Goal: Task Accomplishment & Management: Use online tool/utility

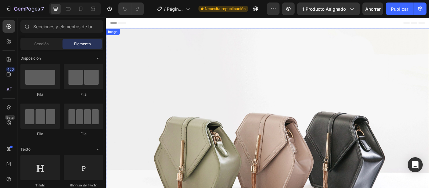
click at [228, 92] on img at bounding box center [294, 171] width 377 height 283
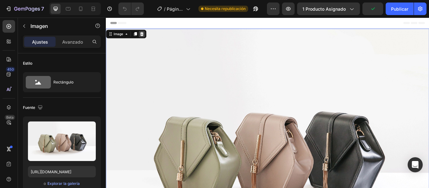
click at [147, 34] on icon at bounding box center [147, 36] width 5 height 5
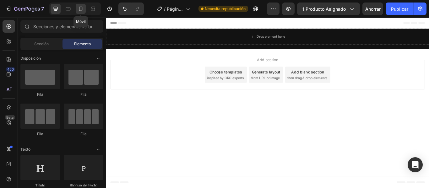
click at [81, 10] on icon at bounding box center [81, 9] width 6 height 6
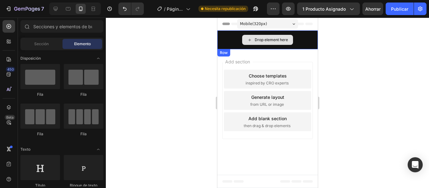
click at [302, 44] on div "Drop element here" at bounding box center [267, 39] width 101 height 19
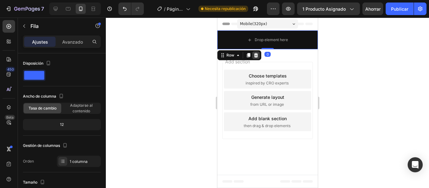
click at [256, 55] on icon at bounding box center [256, 55] width 4 height 4
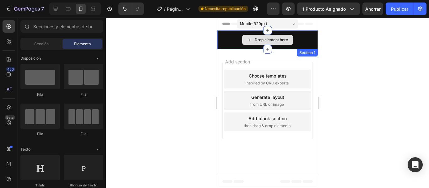
click at [290, 37] on div "Drop element here" at bounding box center [267, 40] width 51 height 10
click at [301, 41] on div "Drop element here" at bounding box center [267, 39] width 101 height 19
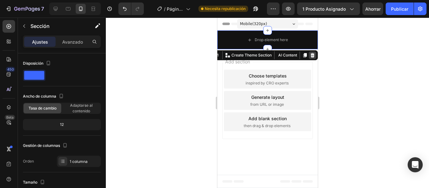
click at [312, 55] on icon at bounding box center [312, 55] width 4 height 4
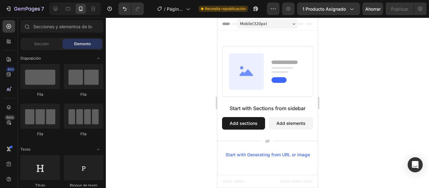
click at [246, 78] on icon at bounding box center [246, 71] width 35 height 36
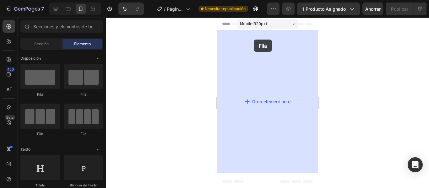
drag, startPoint x: 264, startPoint y: 101, endPoint x: 254, endPoint y: 40, distance: 61.9
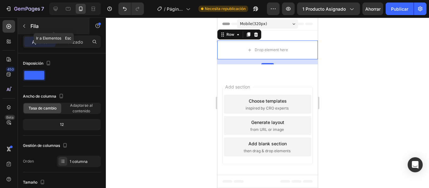
click at [26, 30] on button "button" at bounding box center [24, 26] width 10 height 10
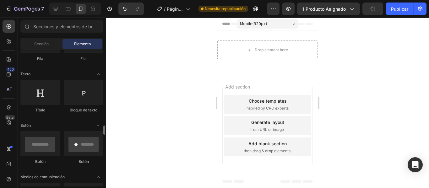
scroll to position [151, 0]
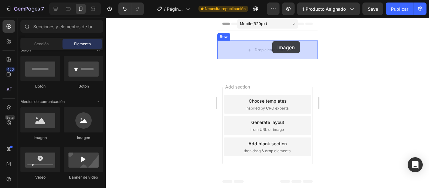
drag, startPoint x: 258, startPoint y: 139, endPoint x: 272, endPoint y: 41, distance: 98.7
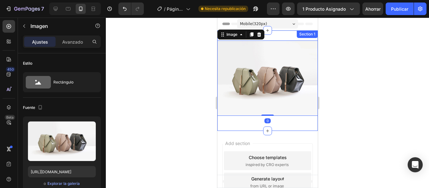
click at [279, 34] on div "Image 0 Row Section 1" at bounding box center [267, 80] width 101 height 101
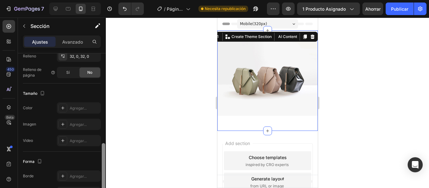
scroll to position [175, 0]
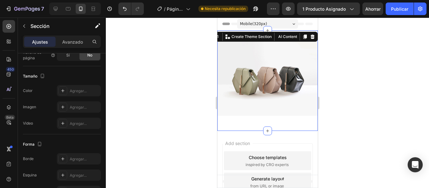
drag, startPoint x: 104, startPoint y: 72, endPoint x: 113, endPoint y: 38, distance: 34.9
click at [113, 0] on div "7 / Página del producto - [DATE] 23:57:45 Necesita republicación Avance 1 produ…" at bounding box center [214, 0] width 429 height 0
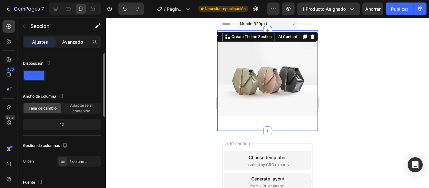
click at [76, 44] on font "Avanzado" at bounding box center [72, 41] width 21 height 5
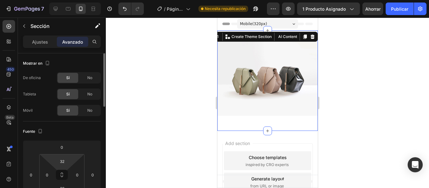
click at [71, 0] on html "7 / Página del producto - [DATE] 23:57:45 Necesita republicación Avance 1 produ…" at bounding box center [214, 0] width 429 height 0
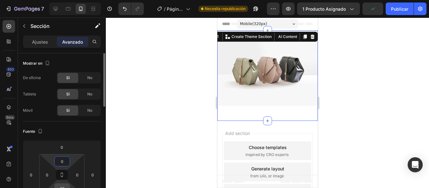
type input "0"
click at [61, 185] on input "32" at bounding box center [62, 188] width 13 height 9
type input "0"
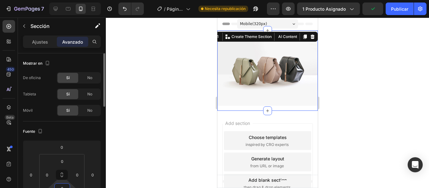
scroll to position [3, 0]
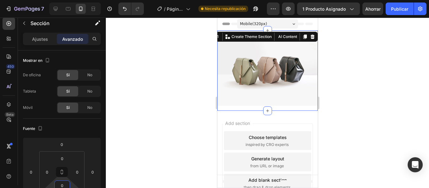
click at [173, 31] on div at bounding box center [267, 103] width 323 height 171
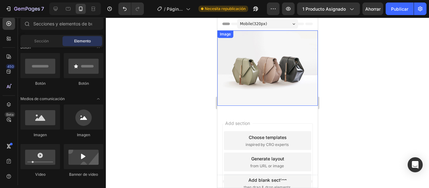
click at [268, 74] on img at bounding box center [267, 67] width 101 height 75
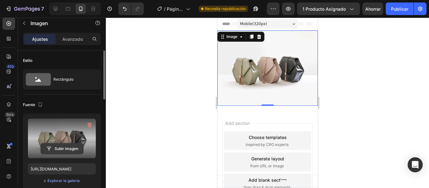
click at [63, 147] on input "file" at bounding box center [62, 149] width 42 height 11
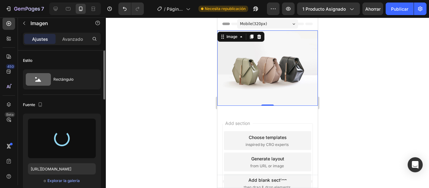
type input "[URL][DOMAIN_NAME]"
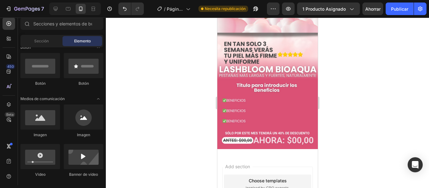
scroll to position [117, 0]
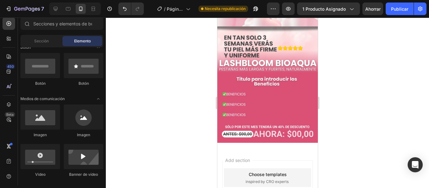
click at [42, 41] on font "Sección" at bounding box center [41, 41] width 14 height 5
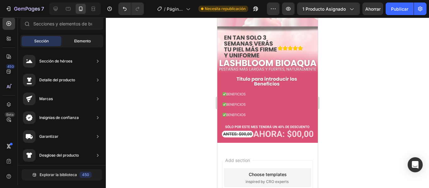
click at [77, 40] on font "Elemento" at bounding box center [82, 41] width 17 height 5
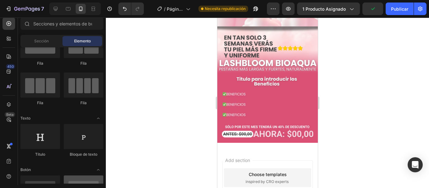
scroll to position [0, 0]
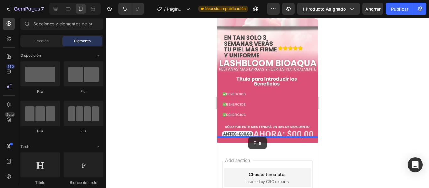
drag, startPoint x: 275, startPoint y: 106, endPoint x: 248, endPoint y: 137, distance: 41.2
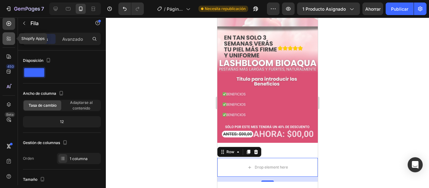
click at [6, 39] on icon at bounding box center [9, 39] width 6 height 6
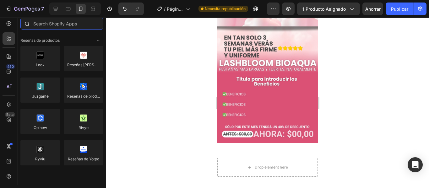
click at [49, 25] on input "text" at bounding box center [61, 23] width 83 height 13
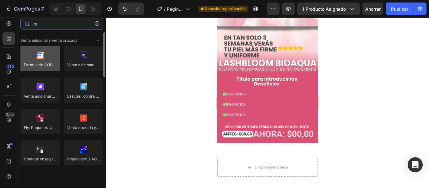
type input "rel"
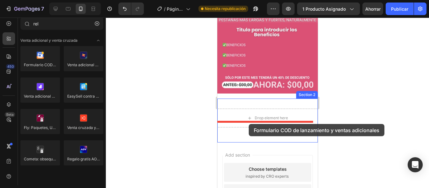
scroll to position [172, 0]
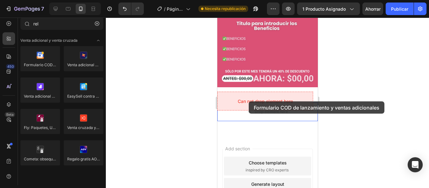
drag, startPoint x: 270, startPoint y: 78, endPoint x: 249, endPoint y: 101, distance: 31.8
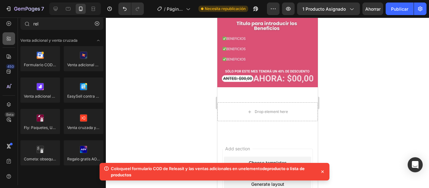
click at [6, 37] on icon at bounding box center [9, 39] width 6 height 6
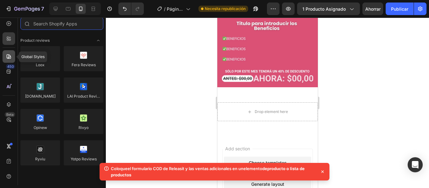
scroll to position [3, 0]
click at [9, 58] on icon at bounding box center [9, 57] width 4 height 4
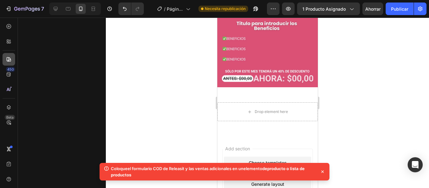
scroll to position [0, 0]
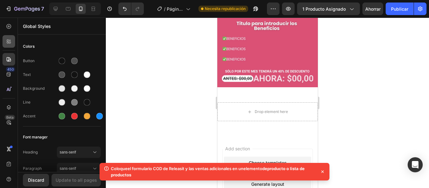
click at [10, 42] on icon at bounding box center [10, 43] width 2 height 2
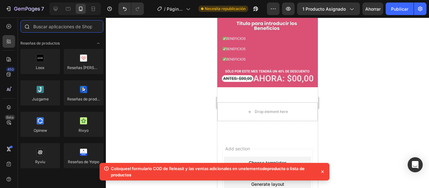
click at [46, 29] on input "text" at bounding box center [61, 26] width 83 height 13
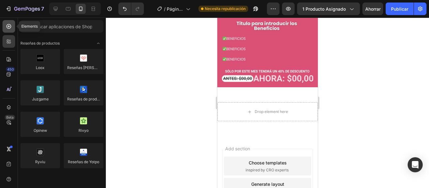
click at [8, 26] on icon at bounding box center [9, 26] width 3 height 3
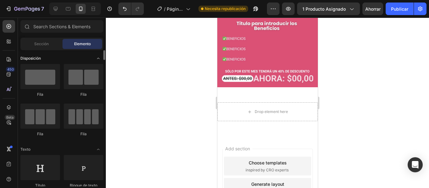
click at [70, 57] on div "Disposición" at bounding box center [61, 58] width 83 height 6
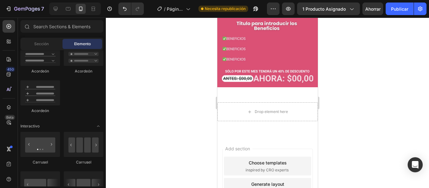
scroll to position [811, 0]
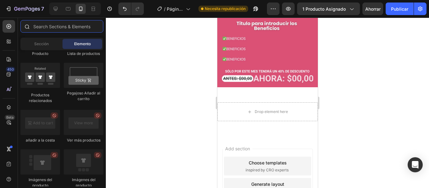
click at [50, 25] on input "text" at bounding box center [61, 26] width 83 height 13
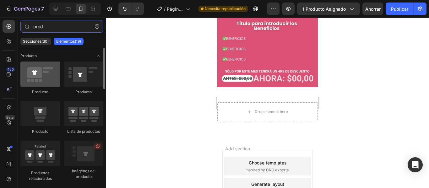
type input "prod"
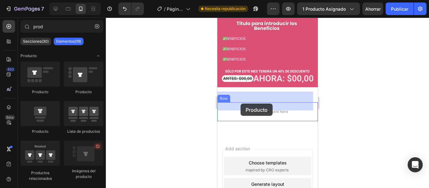
drag, startPoint x: 258, startPoint y: 92, endPoint x: 240, endPoint y: 104, distance: 21.2
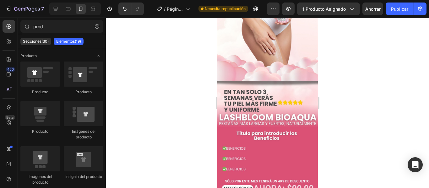
scroll to position [116, 0]
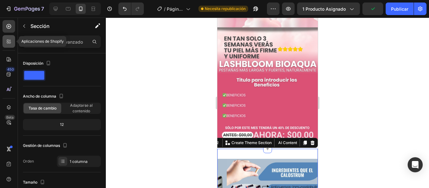
click at [8, 40] on icon at bounding box center [9, 41] width 6 height 6
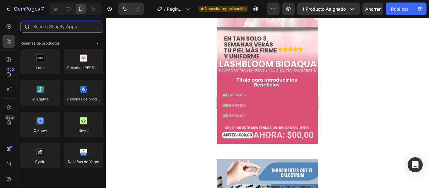
click at [48, 32] on input "text" at bounding box center [61, 26] width 83 height 13
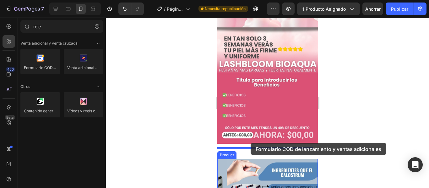
drag, startPoint x: 272, startPoint y: 83, endPoint x: 250, endPoint y: 143, distance: 64.0
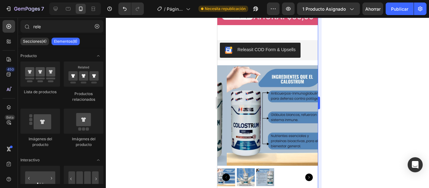
scroll to position [254, 0]
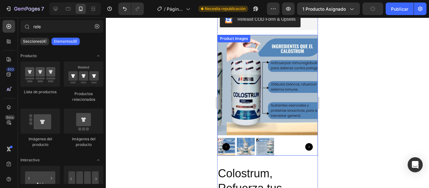
click at [271, 152] on div "Releasit COD Form & Upsells Releasit COD Form & Upsells Product Images" at bounding box center [267, 85] width 101 height 151
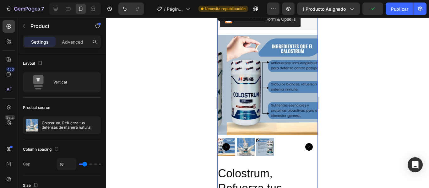
click at [276, 148] on div at bounding box center [267, 147] width 101 height 18
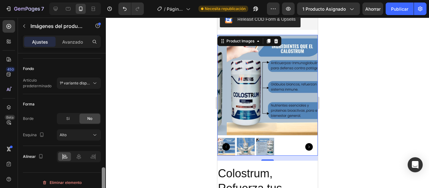
scroll to position [386, 0]
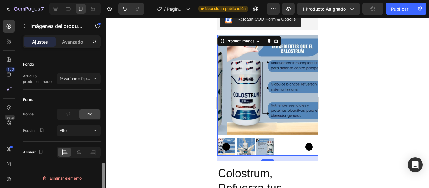
drag, startPoint x: 103, startPoint y: 63, endPoint x: 101, endPoint y: 173, distance: 110.3
click at [101, 173] on div "Disposición Top destacado Fuente del producto Calostro, Refuerza tus defensas d…" at bounding box center [62, 129] width 88 height 153
click at [79, 154] on icon at bounding box center [79, 152] width 6 height 6
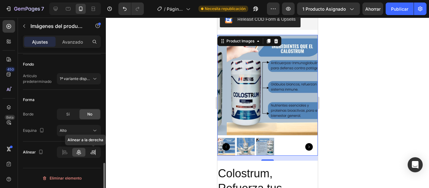
click at [90, 151] on icon at bounding box center [93, 152] width 6 height 6
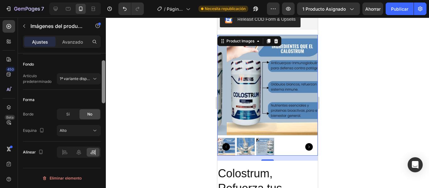
scroll to position [304, 0]
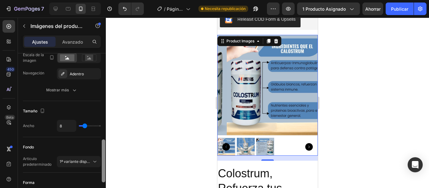
drag, startPoint x: 104, startPoint y: 166, endPoint x: 105, endPoint y: 142, distance: 23.6
click at [105, 142] on div at bounding box center [103, 129] width 5 height 153
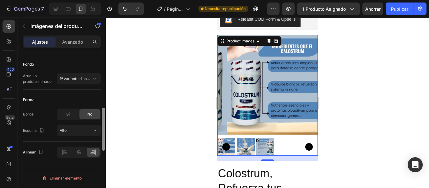
scroll to position [337, 0]
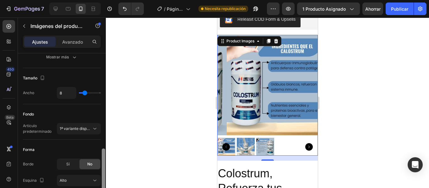
drag, startPoint x: 105, startPoint y: 165, endPoint x: 106, endPoint y: 151, distance: 14.2
click at [106, 0] on div "7 / Página del producto - [DATE] 23:57:45 Necesita republicación Avance 1 produ…" at bounding box center [214, 0] width 429 height 0
click at [90, 133] on button "1ª variante disponible" at bounding box center [79, 128] width 44 height 11
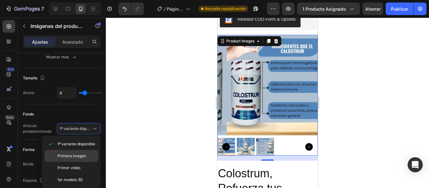
click at [88, 154] on p "Primera imagen" at bounding box center [76, 156] width 38 height 6
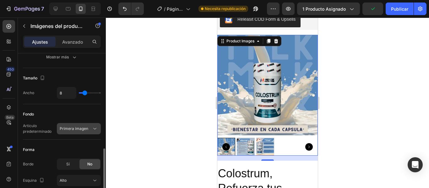
click at [92, 130] on icon at bounding box center [95, 129] width 6 height 6
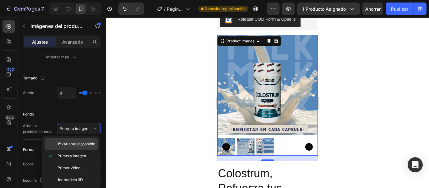
click at [92, 144] on font "1ª variante disponible" at bounding box center [76, 144] width 38 height 5
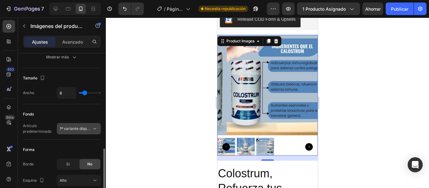
click at [95, 128] on icon at bounding box center [95, 129] width 6 height 6
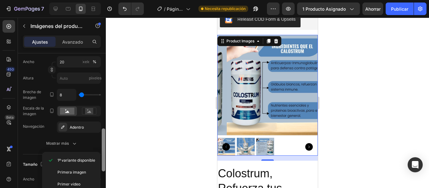
scroll to position [254, 0]
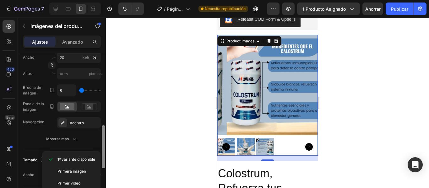
drag, startPoint x: 104, startPoint y: 151, endPoint x: 106, endPoint y: 128, distance: 23.4
click at [106, 0] on div "7 / Página del producto - [DATE] 23:57:45 Necesita republicación Avance 1 produ…" at bounding box center [214, 0] width 429 height 0
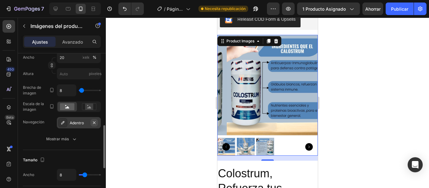
click at [94, 123] on icon "button" at bounding box center [94, 122] width 3 height 3
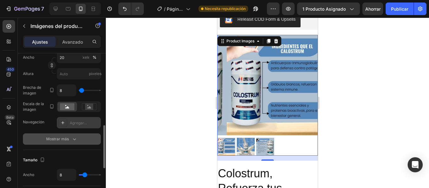
click at [75, 142] on icon "button" at bounding box center [74, 139] width 6 height 6
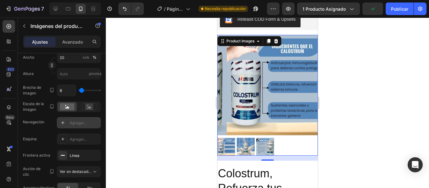
scroll to position [407, 0]
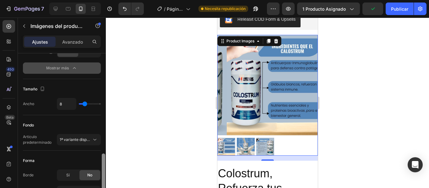
click at [106, 129] on div at bounding box center [103, 129] width 5 height 153
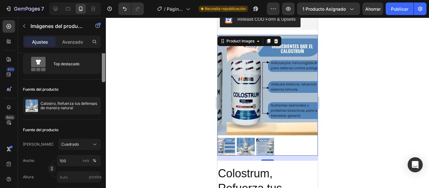
scroll to position [7, 0]
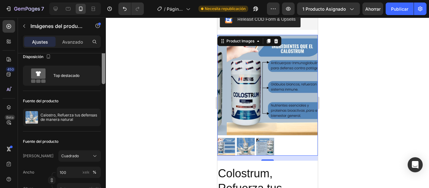
drag, startPoint x: 103, startPoint y: 166, endPoint x: 101, endPoint y: 59, distance: 106.8
click at [101, 59] on div at bounding box center [103, 123] width 5 height 153
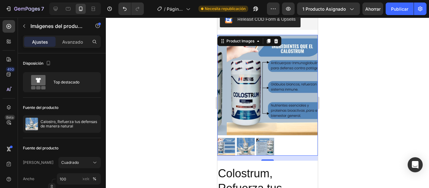
scroll to position [153, 0]
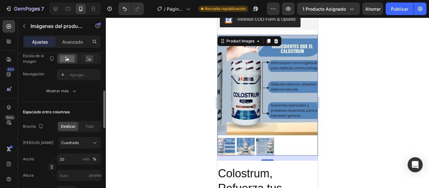
drag, startPoint x: 106, startPoint y: 60, endPoint x: 106, endPoint y: 49, distance: 11.0
click at [106, 49] on div "Ajustes Avanzado Disposición Top destacado Fuente del producto Calostro, Refuer…" at bounding box center [62, 121] width 88 height 171
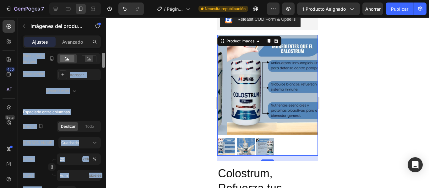
scroll to position [98, 0]
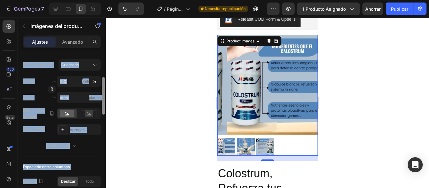
drag, startPoint x: 103, startPoint y: 106, endPoint x: 104, endPoint y: 92, distance: 13.5
click at [104, 92] on div at bounding box center [103, 95] width 3 height 37
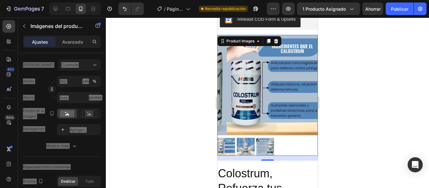
click at [273, 69] on img at bounding box center [277, 85] width 101 height 101
click at [260, 99] on img at bounding box center [277, 85] width 101 height 101
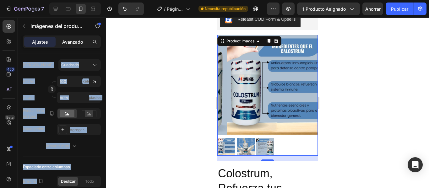
click at [76, 41] on font "Avanzado" at bounding box center [72, 41] width 21 height 5
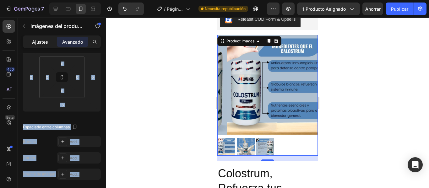
click at [42, 41] on font "Ajustes" at bounding box center [40, 41] width 16 height 5
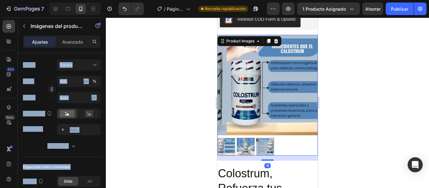
click at [37, 41] on font "Ajustes" at bounding box center [40, 41] width 16 height 5
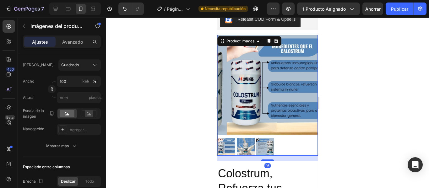
click at [181, 132] on div at bounding box center [267, 103] width 323 height 171
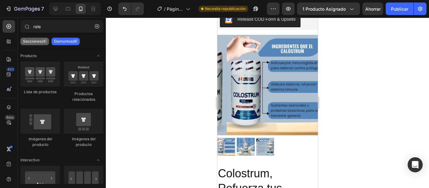
click at [32, 40] on font "Secciones(4)" at bounding box center [35, 41] width 24 height 5
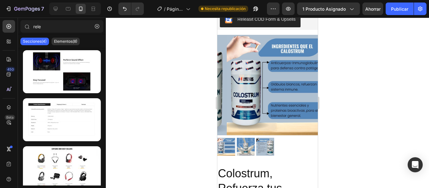
click at [227, 72] on img at bounding box center [277, 85] width 101 height 101
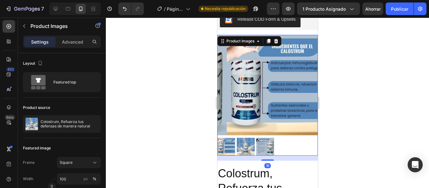
click at [235, 74] on img at bounding box center [277, 85] width 101 height 101
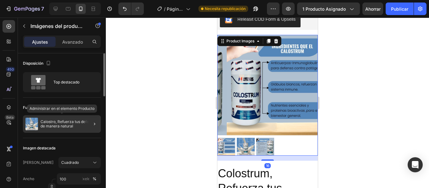
click at [31, 125] on img at bounding box center [31, 124] width 13 height 13
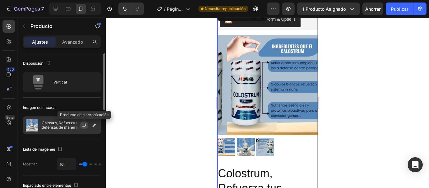
click at [83, 127] on icon "button" at bounding box center [83, 126] width 3 height 2
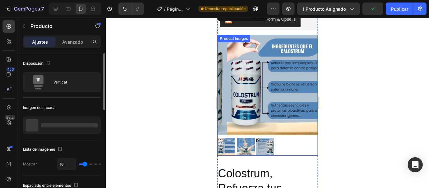
click at [267, 50] on div at bounding box center [267, 85] width 101 height 101
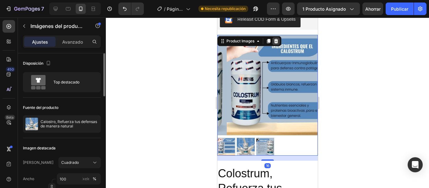
click at [275, 43] on icon at bounding box center [275, 41] width 5 height 5
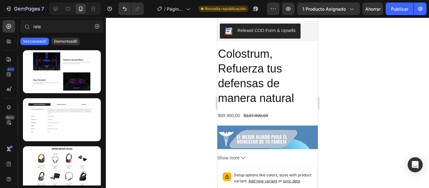
scroll to position [263, 0]
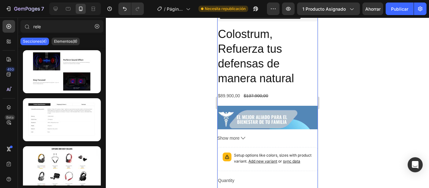
click at [269, 65] on h2 "Colostrum, Refuerza tus defensas de manera natural" at bounding box center [267, 56] width 101 height 60
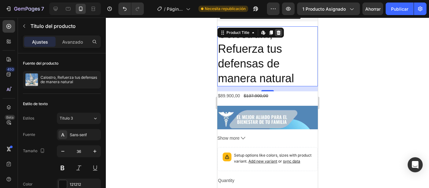
click at [278, 34] on icon at bounding box center [278, 32] width 4 height 4
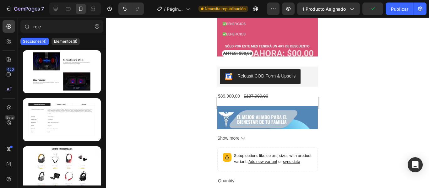
scroll to position [184, 0]
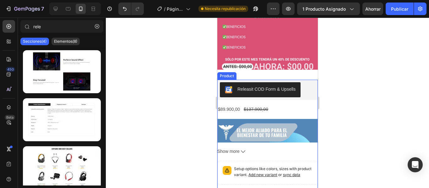
click at [293, 105] on div "Releasit COD Form & Upsells Releasit COD Form & Upsells $89.900,00 Product Pric…" at bounding box center [267, 172] width 101 height 184
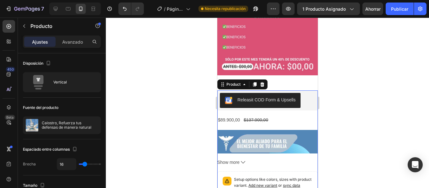
click at [282, 131] on img at bounding box center [267, 180] width 101 height 101
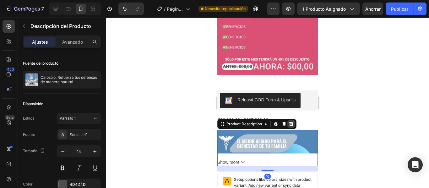
click at [294, 120] on div at bounding box center [291, 124] width 8 height 8
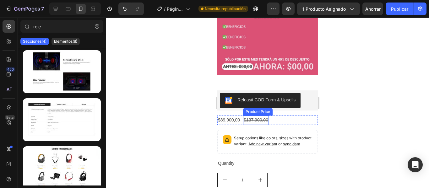
click at [260, 116] on div "$137.900,00" at bounding box center [256, 120] width 26 height 9
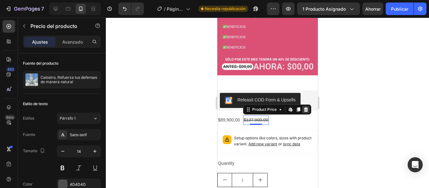
click at [305, 107] on icon at bounding box center [305, 109] width 5 height 5
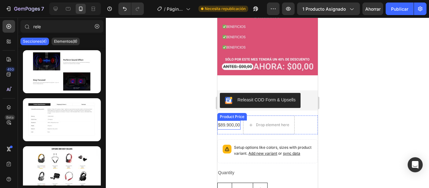
click at [234, 121] on div "$89.900,00" at bounding box center [228, 125] width 23 height 9
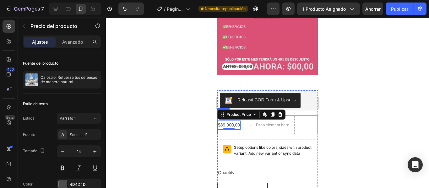
click at [301, 116] on div "$89.900,00 Product Price Edit content in Shopify 0 Product Price Edit content i…" at bounding box center [267, 125] width 101 height 19
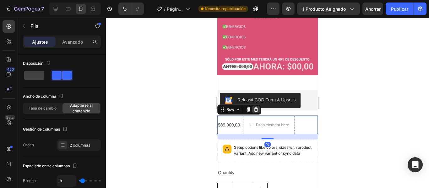
click at [257, 107] on icon at bounding box center [255, 109] width 5 height 5
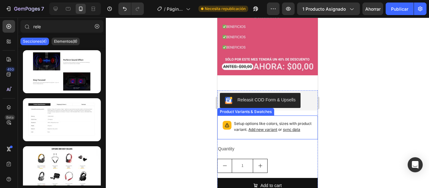
click at [295, 127] on span "or sync data" at bounding box center [288, 129] width 23 height 5
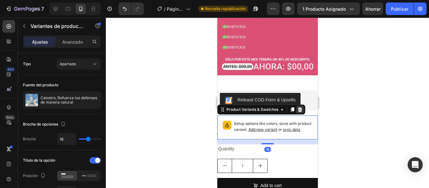
click at [299, 107] on icon at bounding box center [299, 109] width 5 height 5
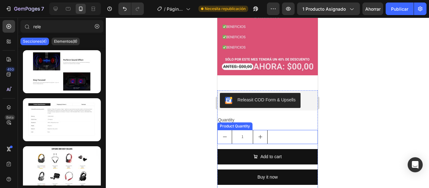
click at [298, 130] on div "1" at bounding box center [267, 137] width 101 height 14
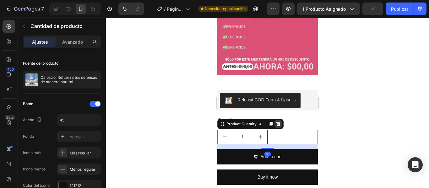
click at [277, 122] on icon at bounding box center [278, 124] width 4 height 4
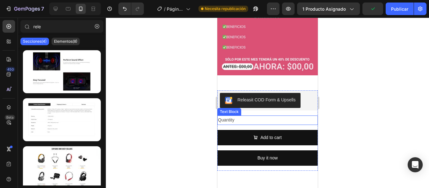
click at [295, 116] on div "Quantity" at bounding box center [267, 120] width 101 height 9
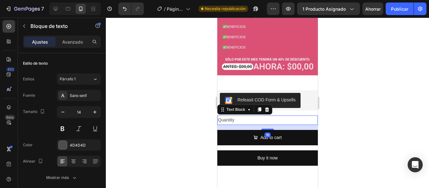
click at [271, 105] on div "Text Block" at bounding box center [244, 110] width 55 height 10
click at [269, 107] on icon at bounding box center [266, 109] width 5 height 5
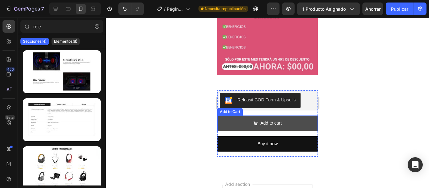
click at [294, 116] on button "Add to cart" at bounding box center [267, 123] width 101 height 15
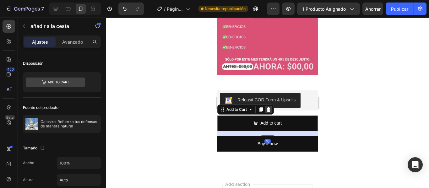
click at [270, 107] on icon at bounding box center [268, 109] width 5 height 5
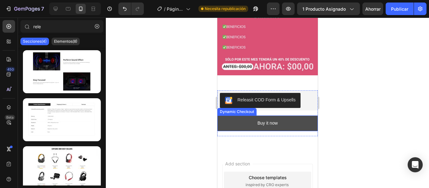
click at [289, 116] on button "Buy it now" at bounding box center [267, 123] width 101 height 15
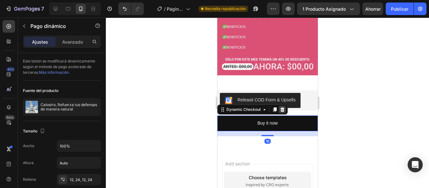
click at [281, 107] on icon at bounding box center [282, 109] width 4 height 4
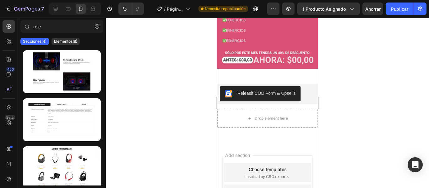
scroll to position [196, 0]
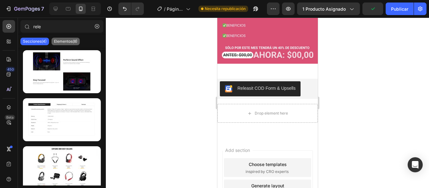
click at [73, 42] on font "Elementos(8)" at bounding box center [65, 41] width 23 height 5
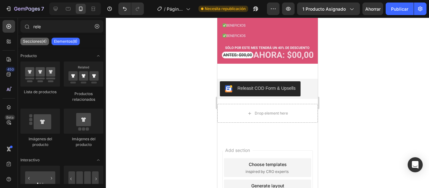
click at [30, 42] on font "Secciones(4)" at bounding box center [35, 41] width 24 height 5
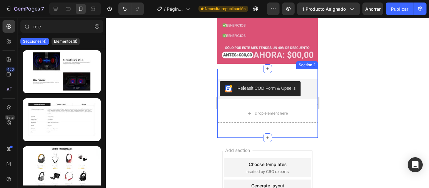
click at [297, 62] on div "Section 2" at bounding box center [306, 65] width 19 height 6
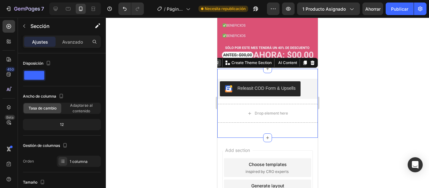
click at [301, 59] on div at bounding box center [305, 63] width 8 height 8
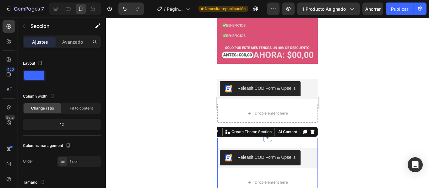
scroll to position [98, 0]
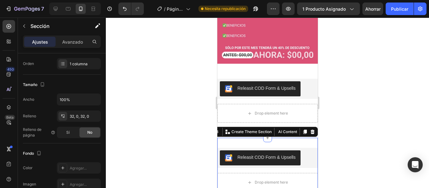
click at [129, 74] on div at bounding box center [267, 103] width 323 height 171
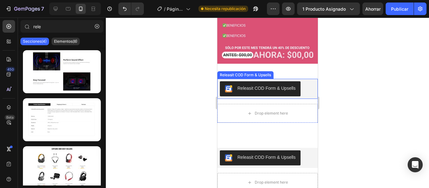
click at [256, 85] on div "Releasit COD Form & Upsells" at bounding box center [266, 88] width 58 height 7
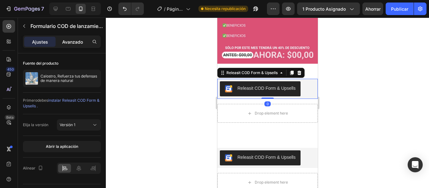
click at [69, 37] on div "Avanzado" at bounding box center [72, 42] width 31 height 10
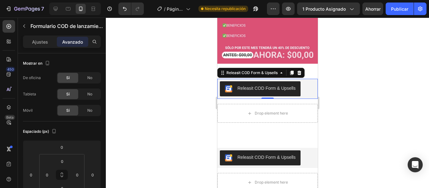
scroll to position [153, 0]
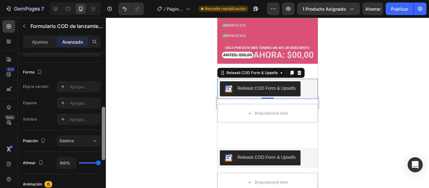
drag, startPoint x: 102, startPoint y: 101, endPoint x: 103, endPoint y: 113, distance: 12.6
click at [103, 113] on div at bounding box center [103, 129] width 5 height 153
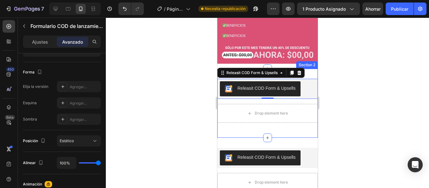
click at [310, 61] on div "Section 2" at bounding box center [307, 65] width 22 height 8
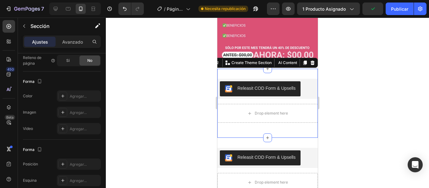
scroll to position [0, 0]
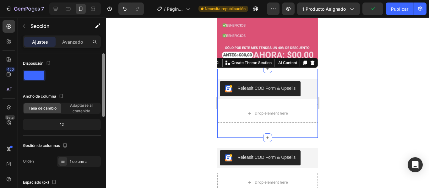
drag, startPoint x: 103, startPoint y: 79, endPoint x: 112, endPoint y: 68, distance: 15.0
click at [112, 0] on div "7 / Página del producto - [DATE] 23:57:45 Necesita republicación Avance 1 produ…" at bounding box center [214, 0] width 429 height 0
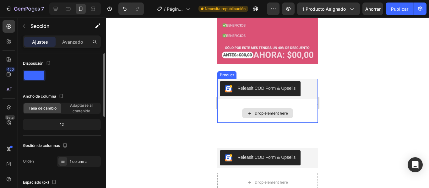
click at [248, 108] on div "Drop element here" at bounding box center [267, 113] width 51 height 10
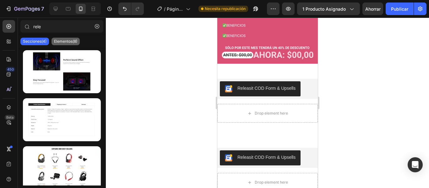
click at [66, 40] on font "Elementos(8)" at bounding box center [65, 41] width 23 height 5
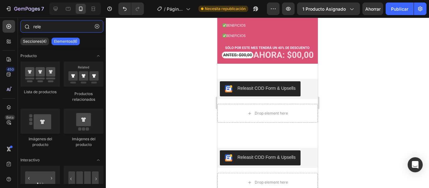
click at [48, 26] on input "rele" at bounding box center [61, 26] width 83 height 13
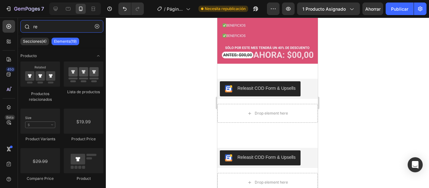
type input "r"
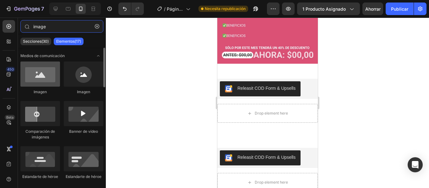
type input "image"
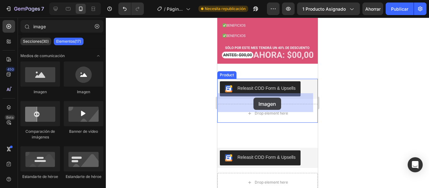
drag, startPoint x: 266, startPoint y: 98, endPoint x: 253, endPoint y: 98, distance: 12.6
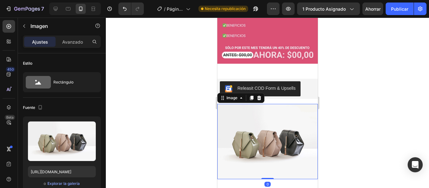
click at [261, 134] on img at bounding box center [267, 141] width 101 height 75
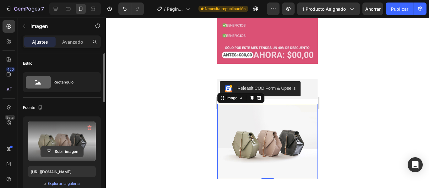
click at [68, 149] on input "file" at bounding box center [62, 151] width 42 height 11
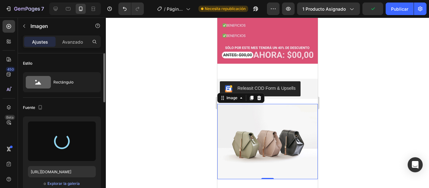
type input "[URL][DOMAIN_NAME]"
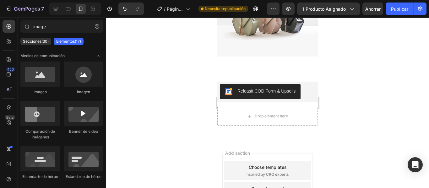
scroll to position [336, 0]
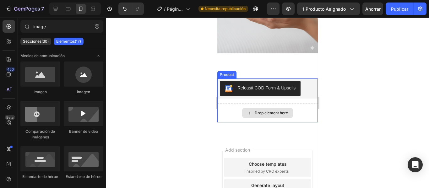
click at [255, 111] on div "Drop element here" at bounding box center [270, 113] width 33 height 5
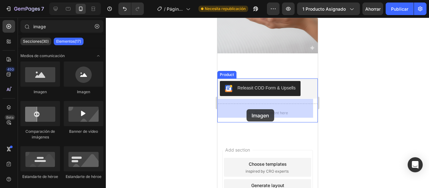
drag, startPoint x: 263, startPoint y: 102, endPoint x: 246, endPoint y: 109, distance: 18.3
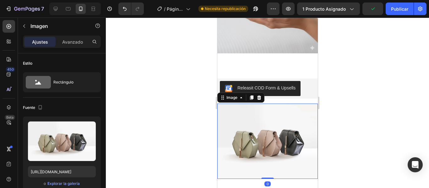
drag, startPoint x: 162, startPoint y: 130, endPoint x: 114, endPoint y: 132, distance: 48.1
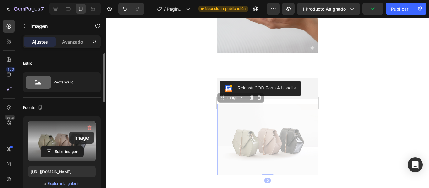
click at [69, 132] on label at bounding box center [62, 142] width 68 height 40
click at [69, 146] on input "file" at bounding box center [62, 151] width 42 height 11
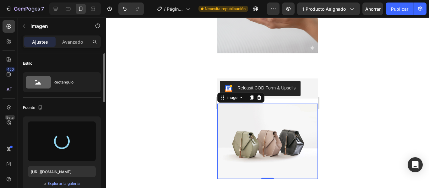
type input "[URL][DOMAIN_NAME]"
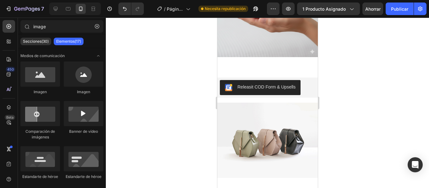
scroll to position [329, 0]
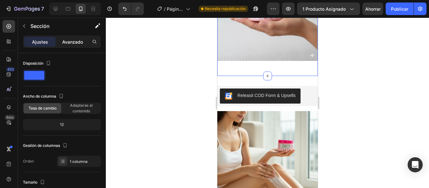
click at [79, 41] on font "Avanzado" at bounding box center [72, 41] width 21 height 5
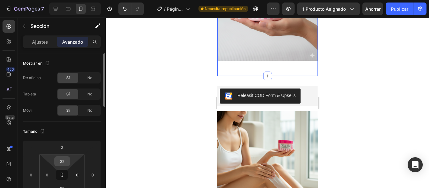
click at [64, 162] on input "32" at bounding box center [62, 161] width 13 height 9
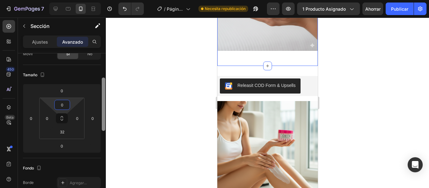
drag, startPoint x: 105, startPoint y: 89, endPoint x: 106, endPoint y: 111, distance: 22.0
click at [106, 111] on div at bounding box center [103, 133] width 5 height 153
type input "0"
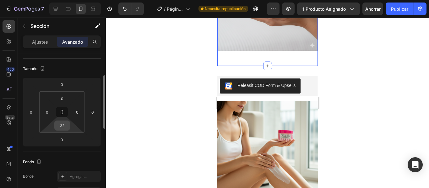
click at [66, 128] on input "32" at bounding box center [62, 125] width 13 height 9
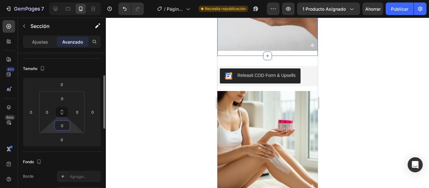
type input "00"
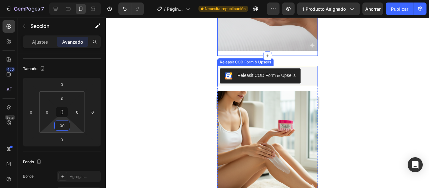
click at [308, 68] on div "Releasit COD Form & Upsells" at bounding box center [268, 75] width 96 height 15
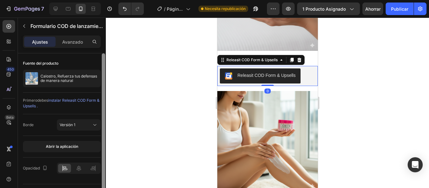
scroll to position [16, 0]
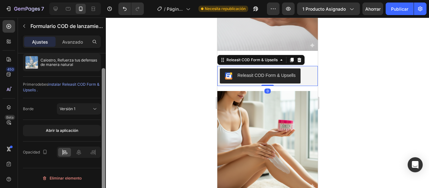
click at [105, 74] on div at bounding box center [103, 129] width 5 height 153
drag, startPoint x: 105, startPoint y: 74, endPoint x: 105, endPoint y: 84, distance: 9.4
click at [105, 84] on div at bounding box center [103, 137] width 3 height 138
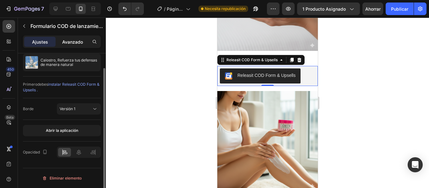
click at [75, 40] on font "Avanzado" at bounding box center [72, 41] width 21 height 5
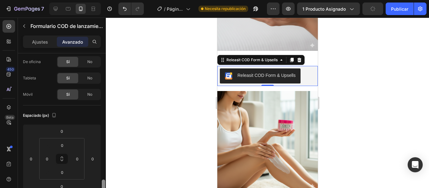
scroll to position [109, 0]
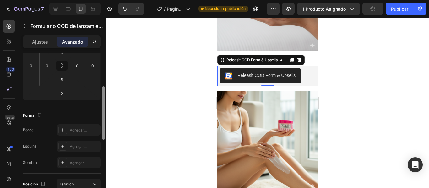
drag, startPoint x: 104, startPoint y: 79, endPoint x: 130, endPoint y: 41, distance: 46.5
click at [130, 0] on div "7 / Página del producto - [DATE] 23:57:45 Necesita republicación Avance 1 produ…" at bounding box center [214, 0] width 429 height 0
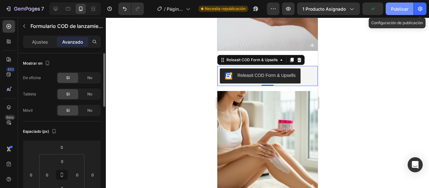
click at [402, 8] on font "Publicar" at bounding box center [399, 8] width 17 height 5
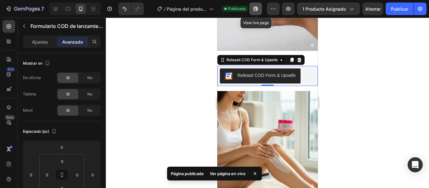
click at [254, 8] on icon "button" at bounding box center [256, 9] width 6 height 6
